Goal: Find specific page/section: Find specific page/section

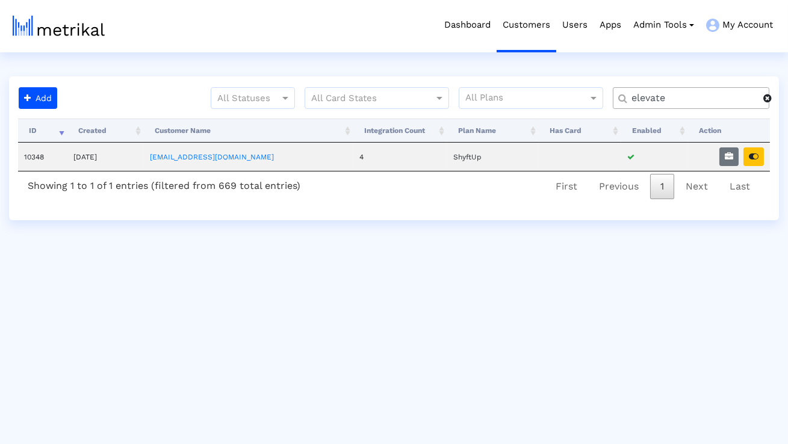
click at [712, 99] on input "elevate" at bounding box center [693, 98] width 140 height 13
type input "talkspace"
click at [744, 168] on td at bounding box center [729, 157] width 82 height 28
click at [759, 152] on button "button" at bounding box center [753, 156] width 20 height 19
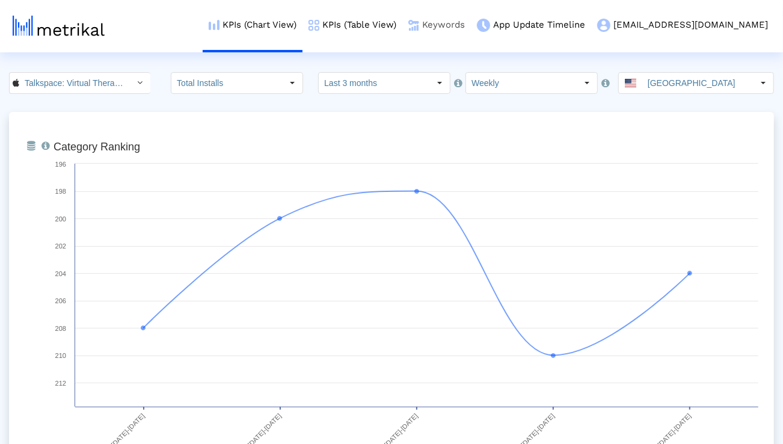
click at [471, 32] on link "Keywords" at bounding box center [437, 25] width 69 height 50
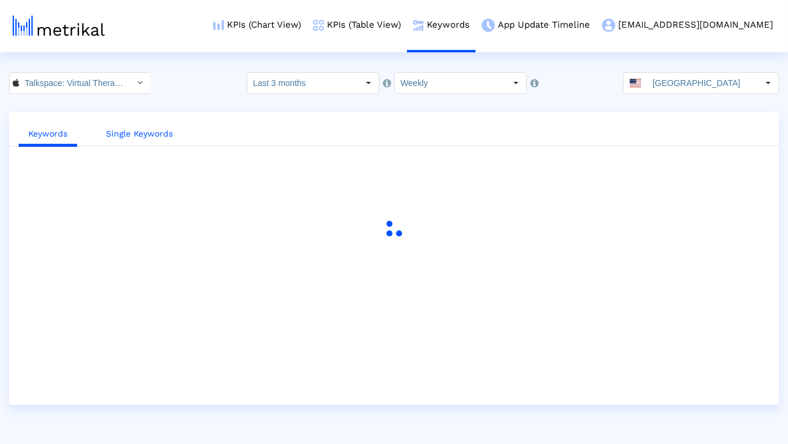
click at [159, 136] on link "Single Keywords" at bounding box center [139, 134] width 86 height 22
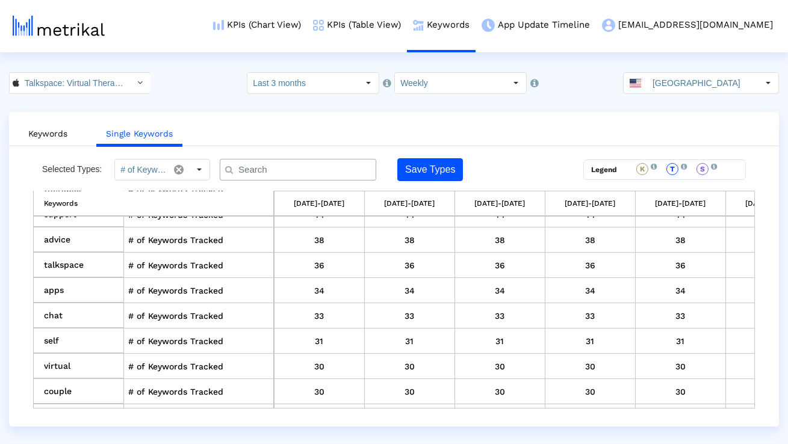
scroll to position [367, 0]
